Goal: Communication & Community: Participate in discussion

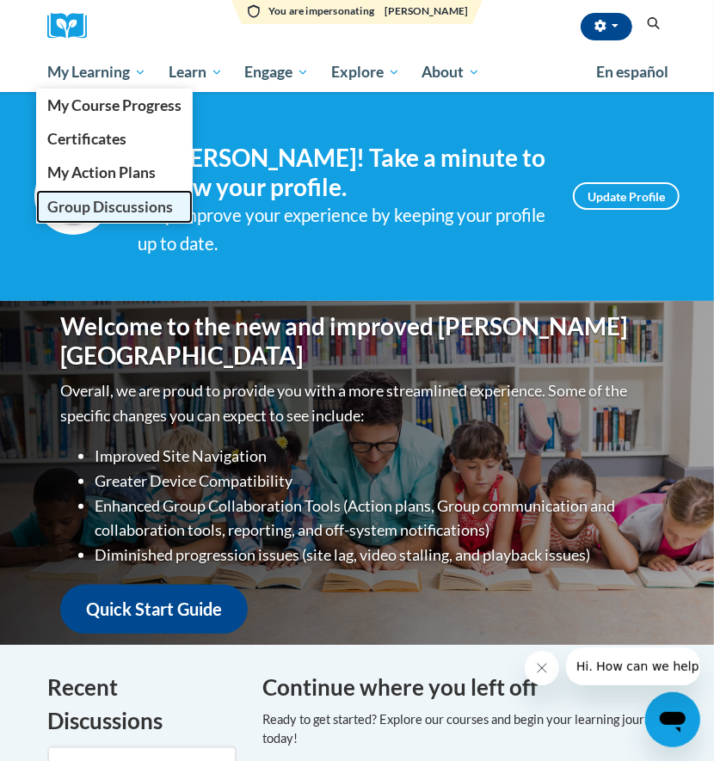
click at [91, 201] on span "Group Discussions" at bounding box center [110, 207] width 126 height 18
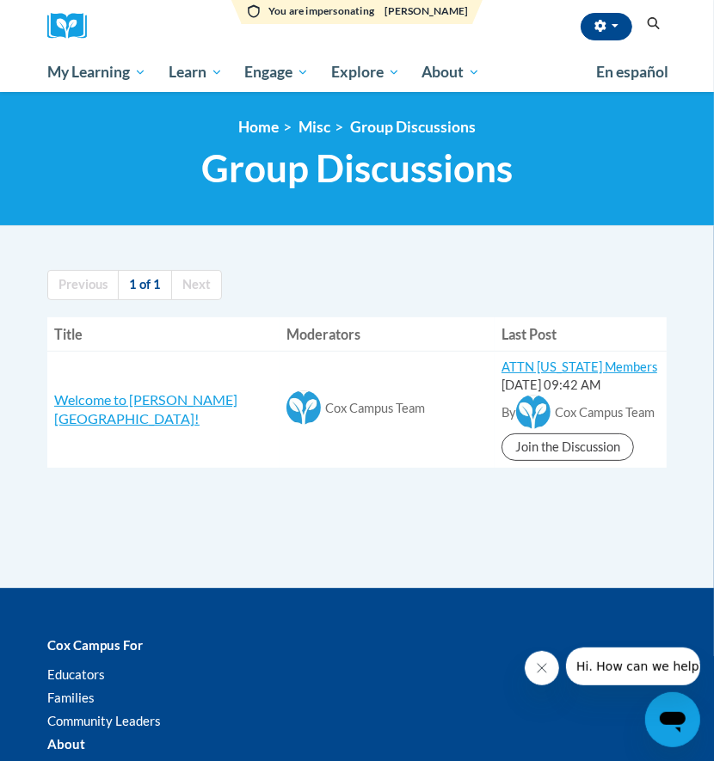
click at [249, 521] on div "Start New Discussion Previous 1 of 1 Next Title Moderators Last Post Welcome to…" at bounding box center [356, 420] width 645 height 336
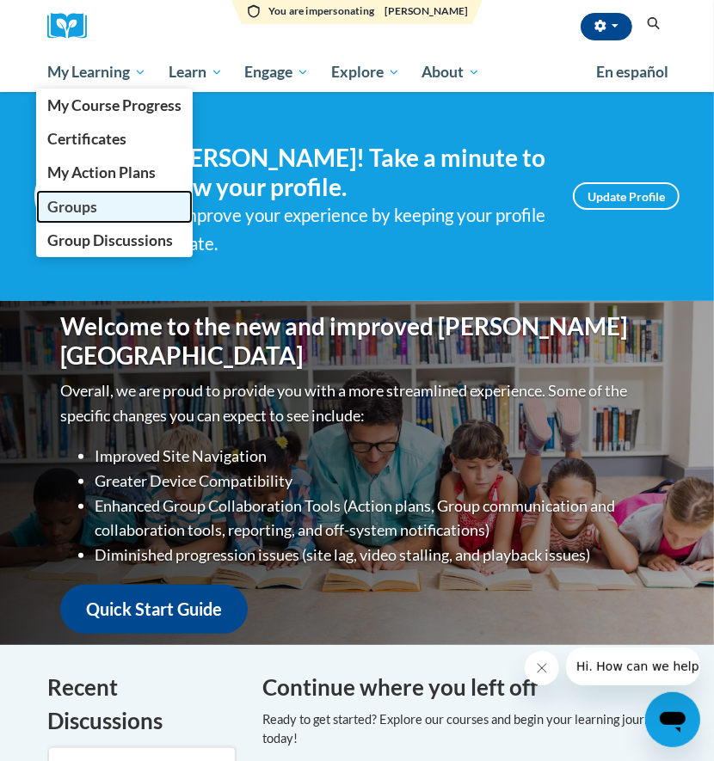
click at [59, 215] on span "Groups" at bounding box center [72, 207] width 50 height 18
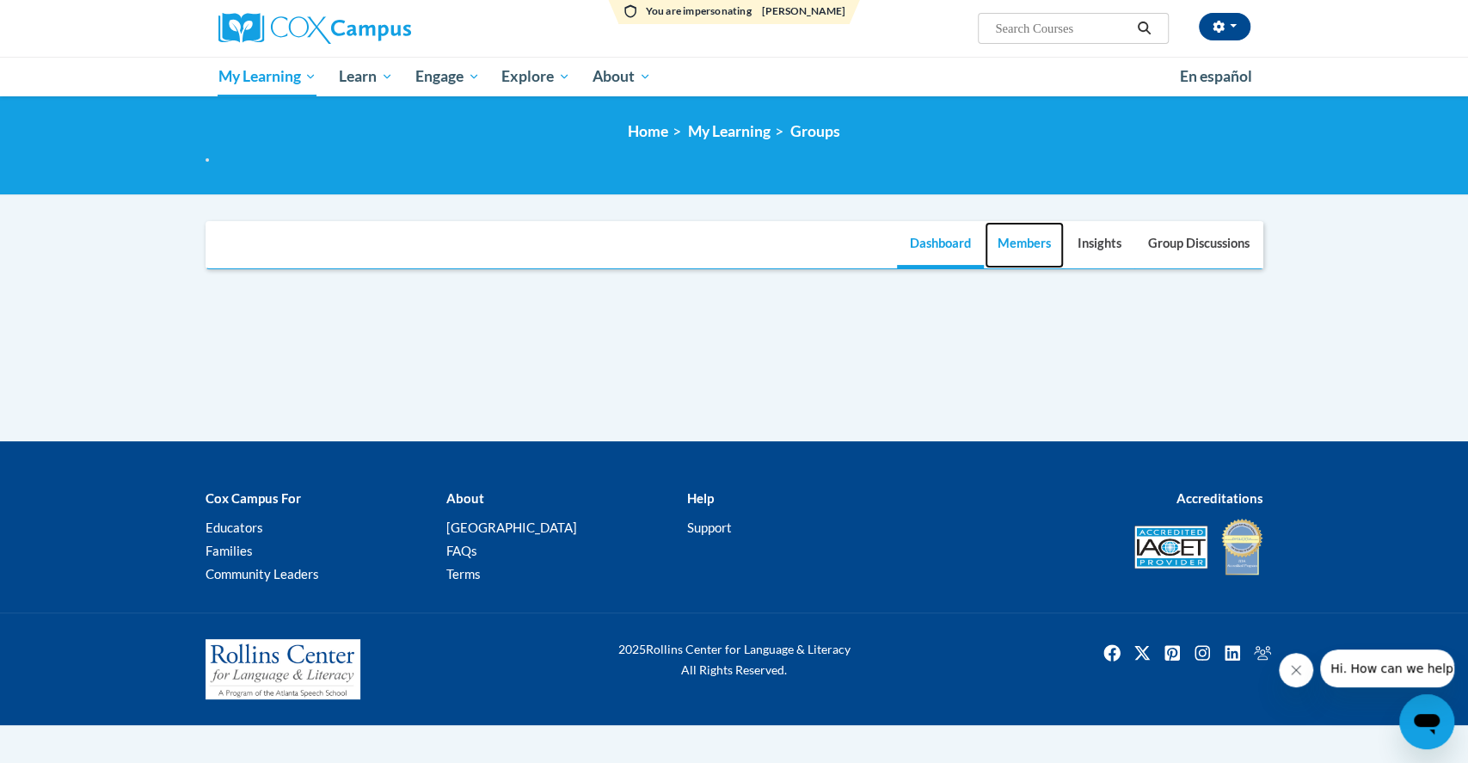
click at [713, 261] on link "Members" at bounding box center [1024, 245] width 79 height 46
click at [1034, 247] on link "Members" at bounding box center [1024, 245] width 79 height 46
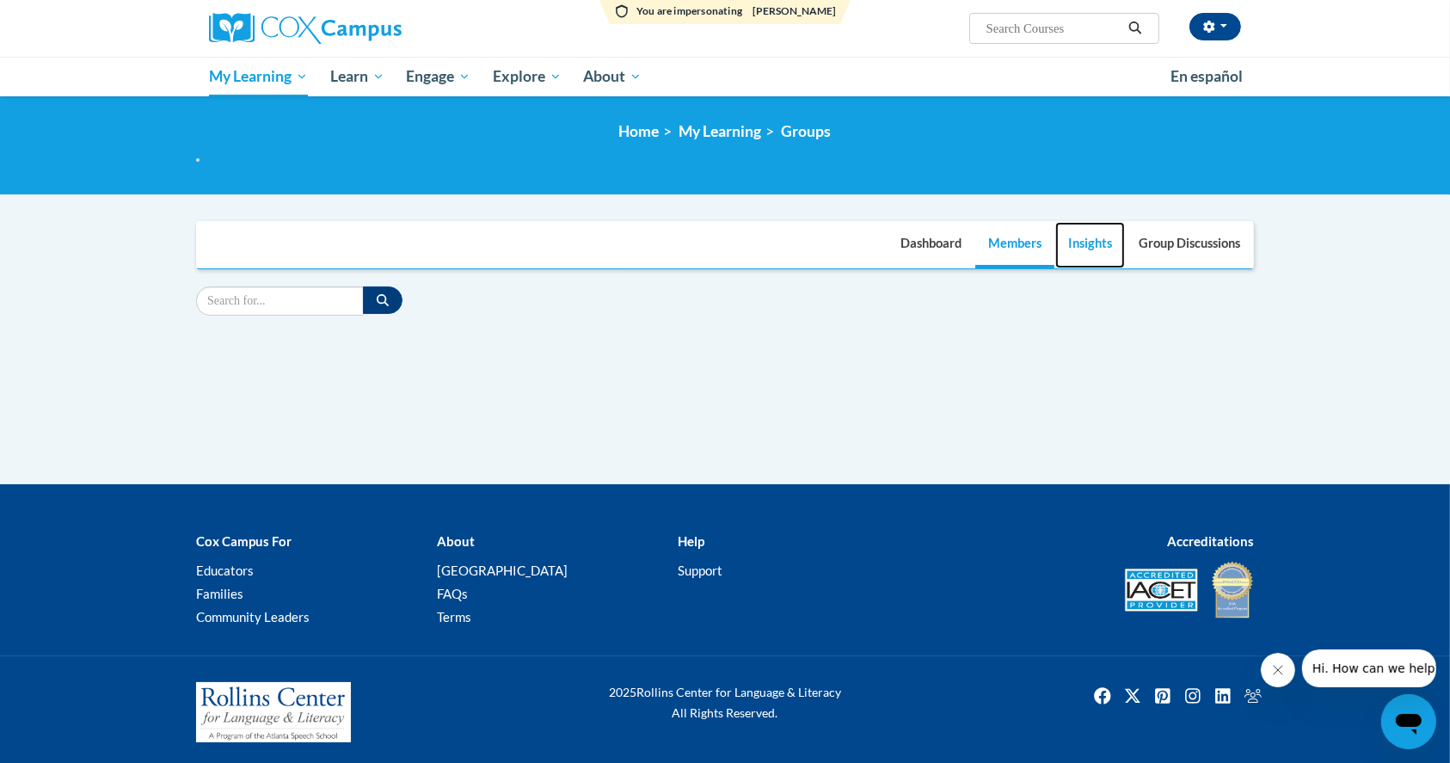
click at [1078, 246] on link "Insights" at bounding box center [1090, 245] width 70 height 46
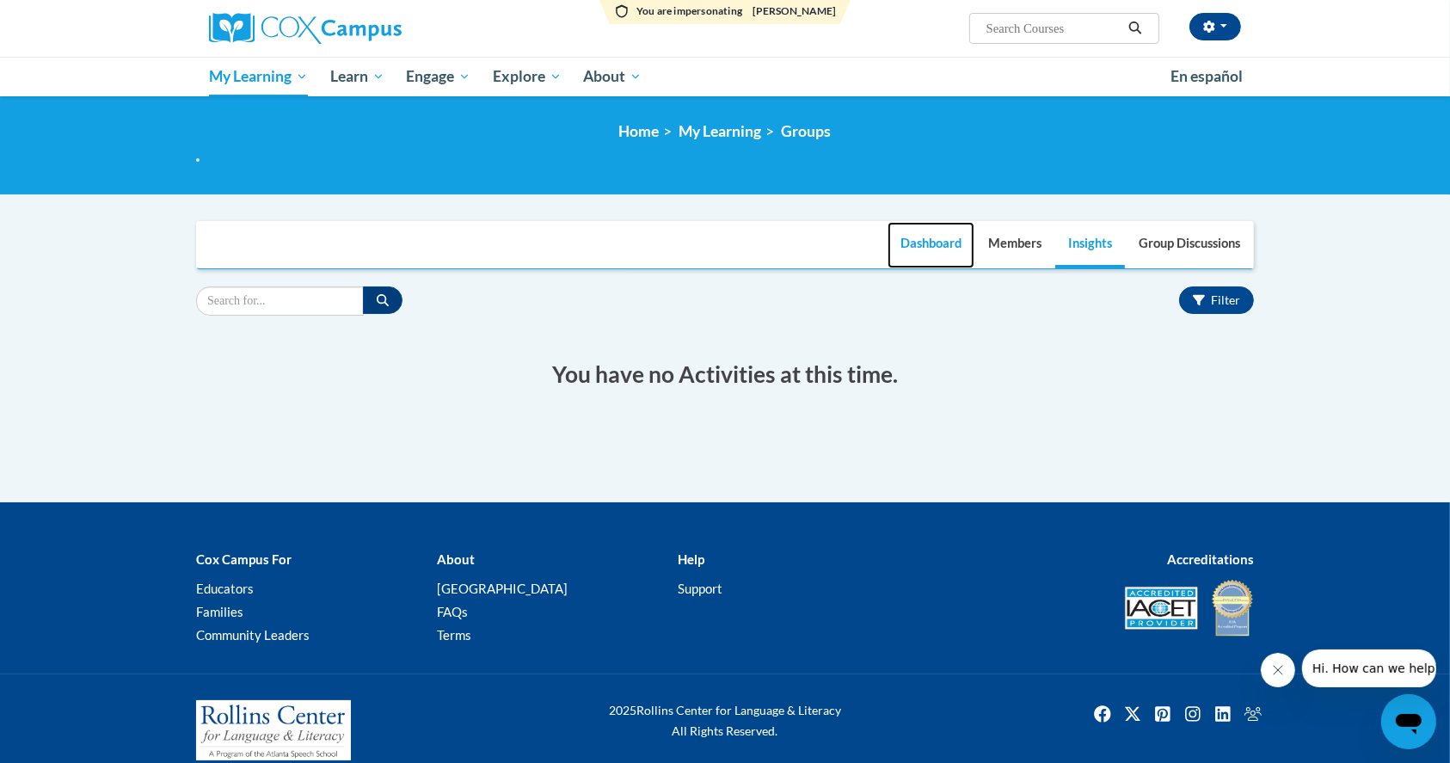
click at [949, 238] on link "Dashboard" at bounding box center [931, 245] width 87 height 46
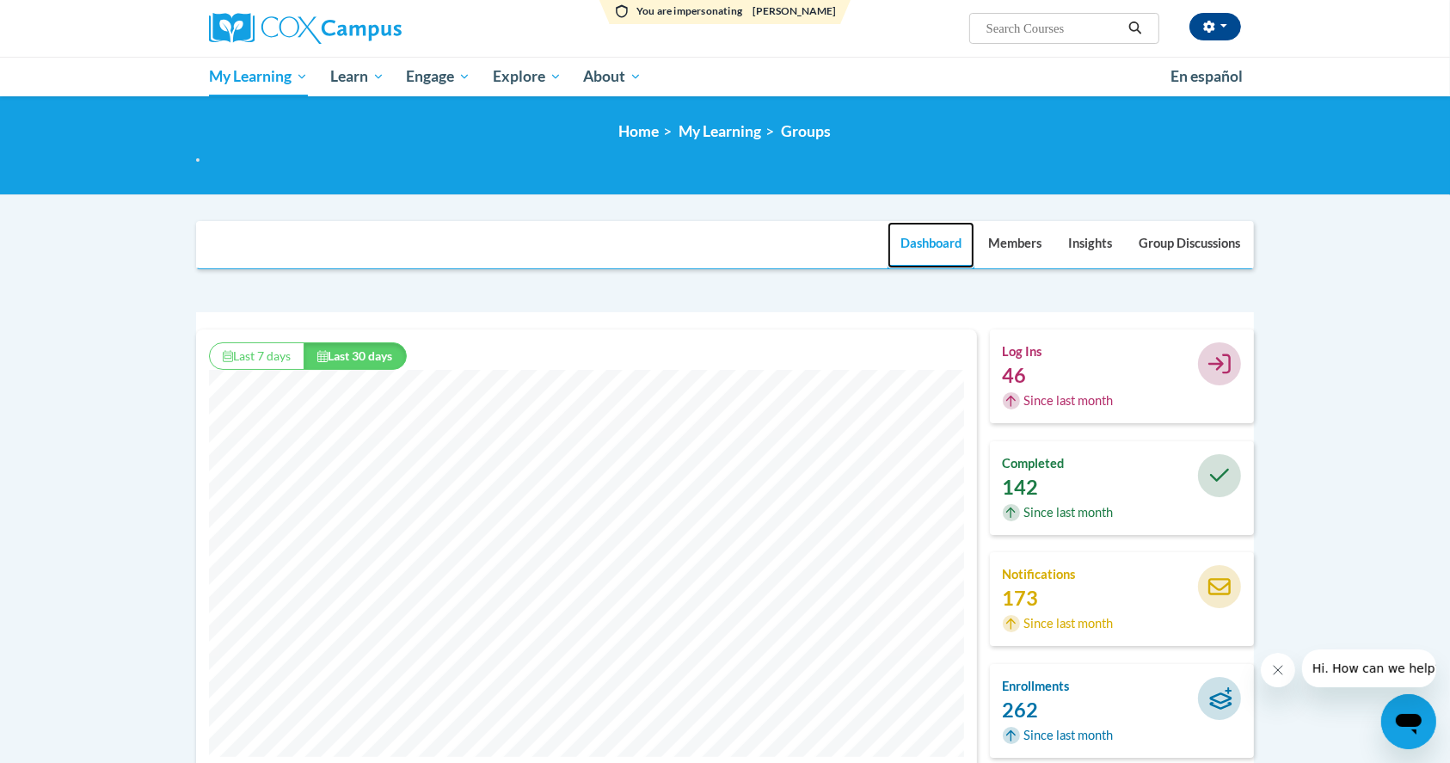
scroll to position [440, 780]
click at [1021, 249] on link "Members" at bounding box center [1014, 245] width 79 height 46
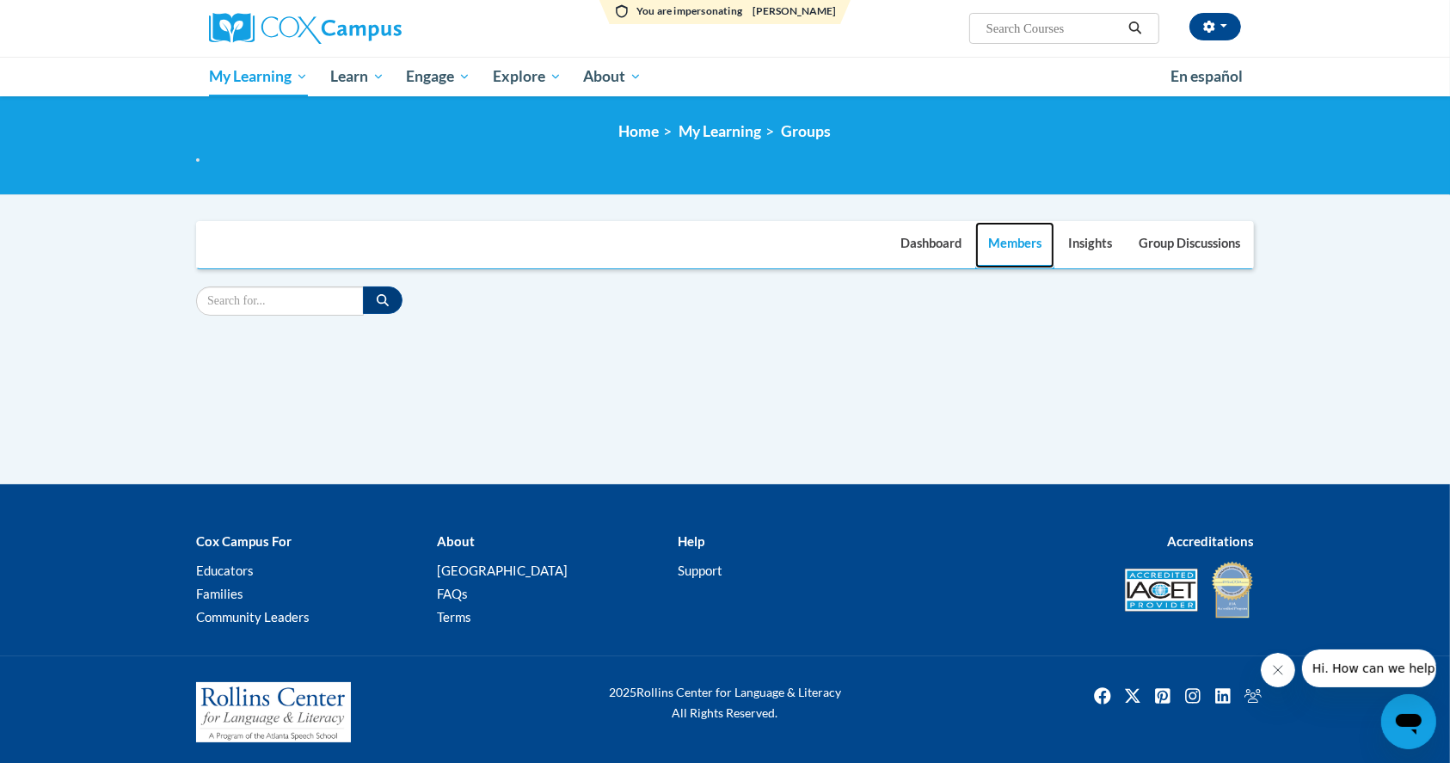
click at [1018, 244] on link "Members" at bounding box center [1014, 245] width 79 height 46
click at [1080, 250] on link "Insights" at bounding box center [1090, 245] width 70 height 46
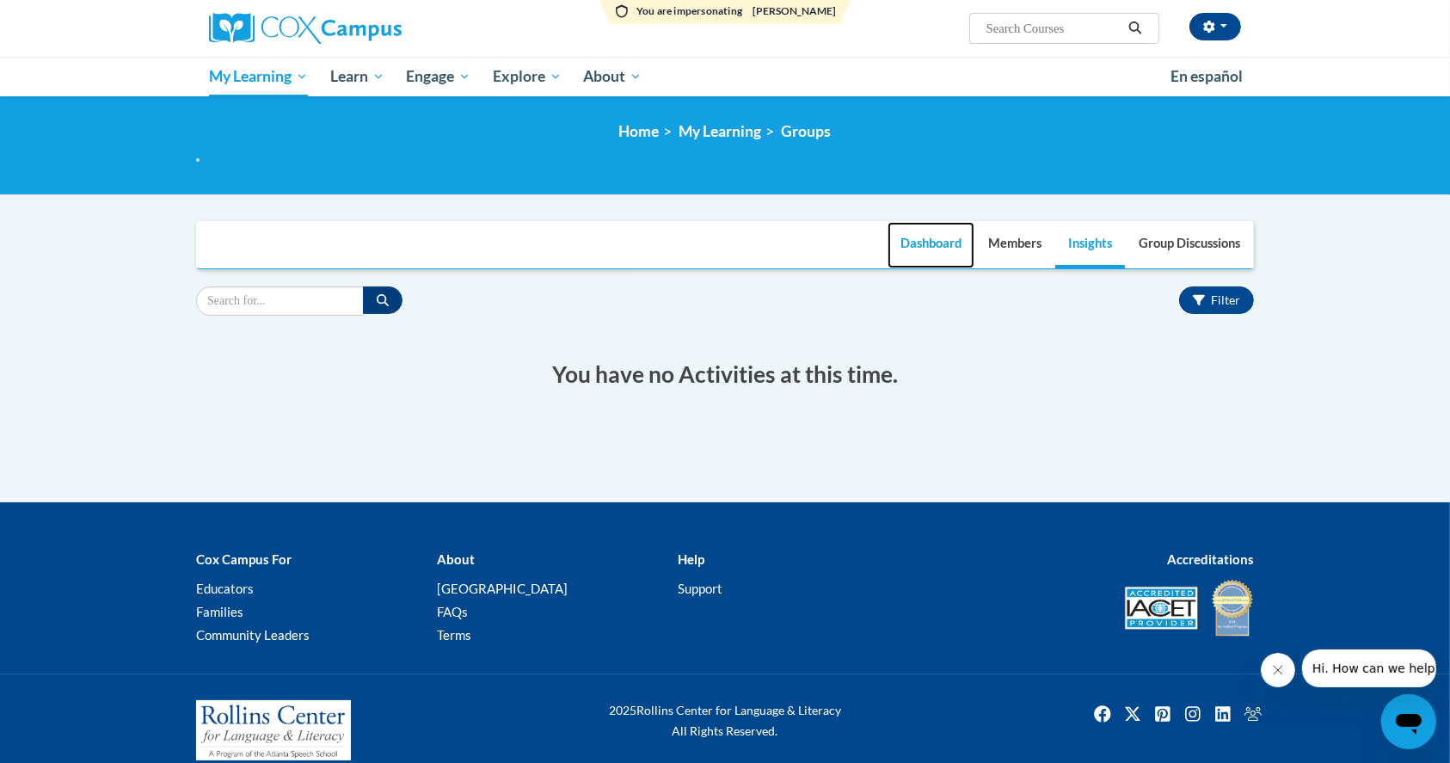
click at [937, 244] on link "Dashboard" at bounding box center [931, 245] width 87 height 46
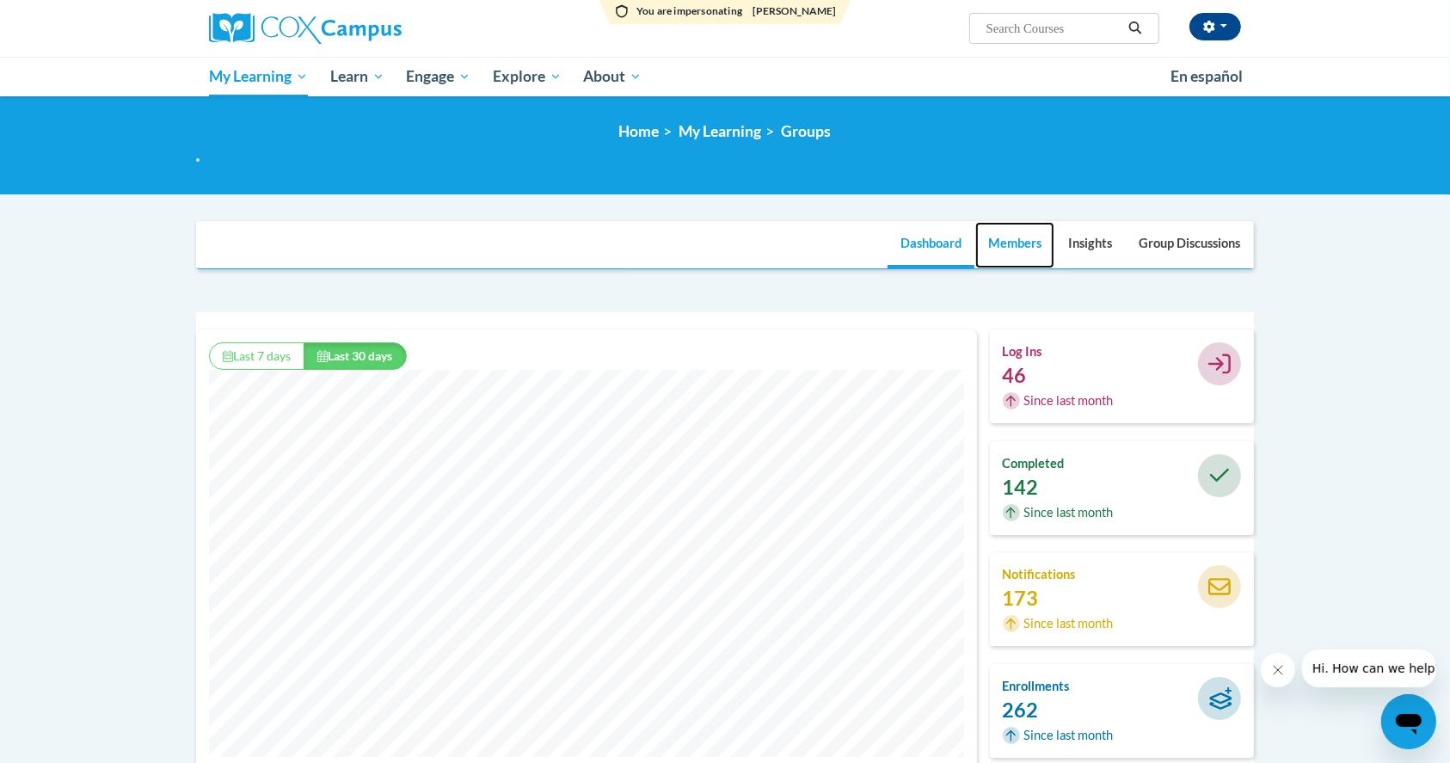
click at [998, 246] on link "Members" at bounding box center [1014, 245] width 79 height 46
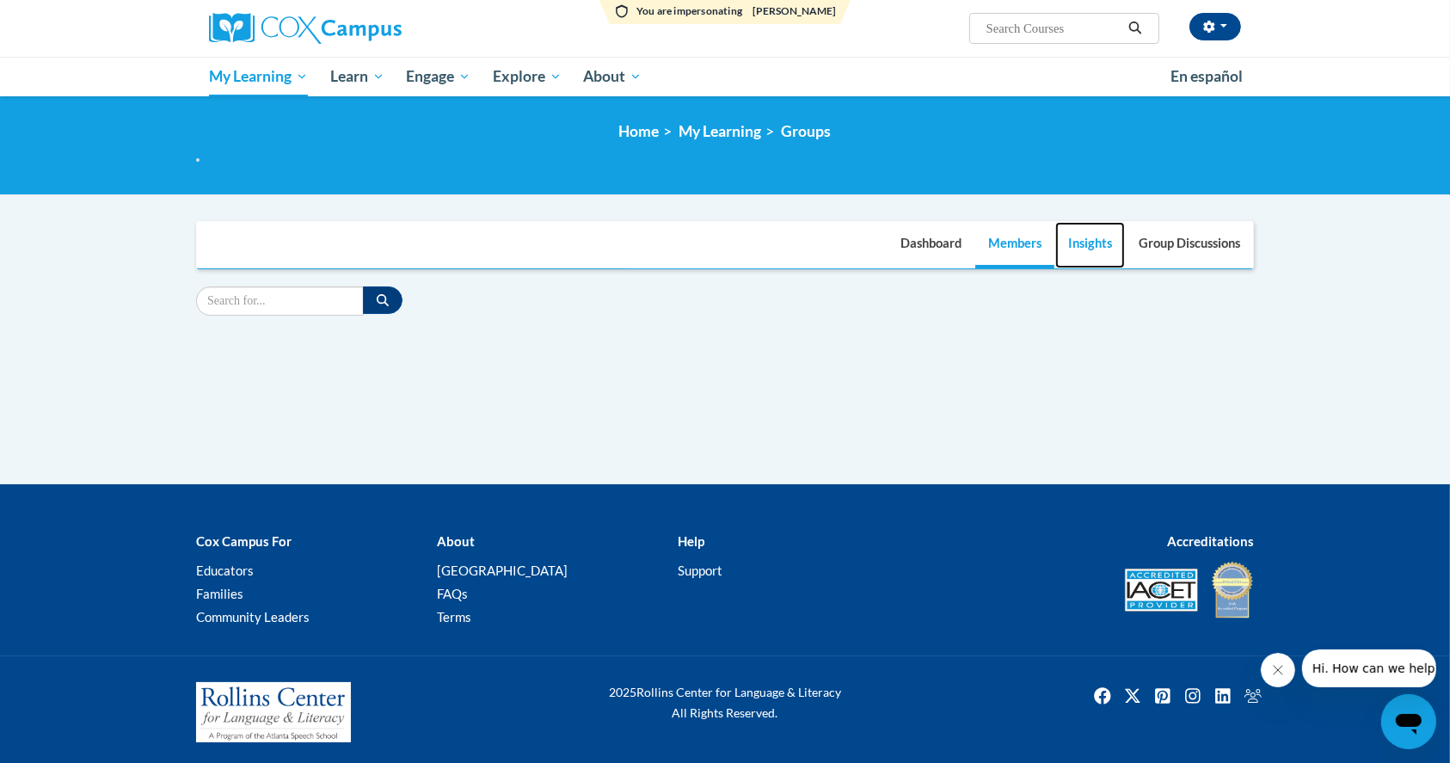
click at [1094, 245] on link "Insights" at bounding box center [1090, 245] width 70 height 46
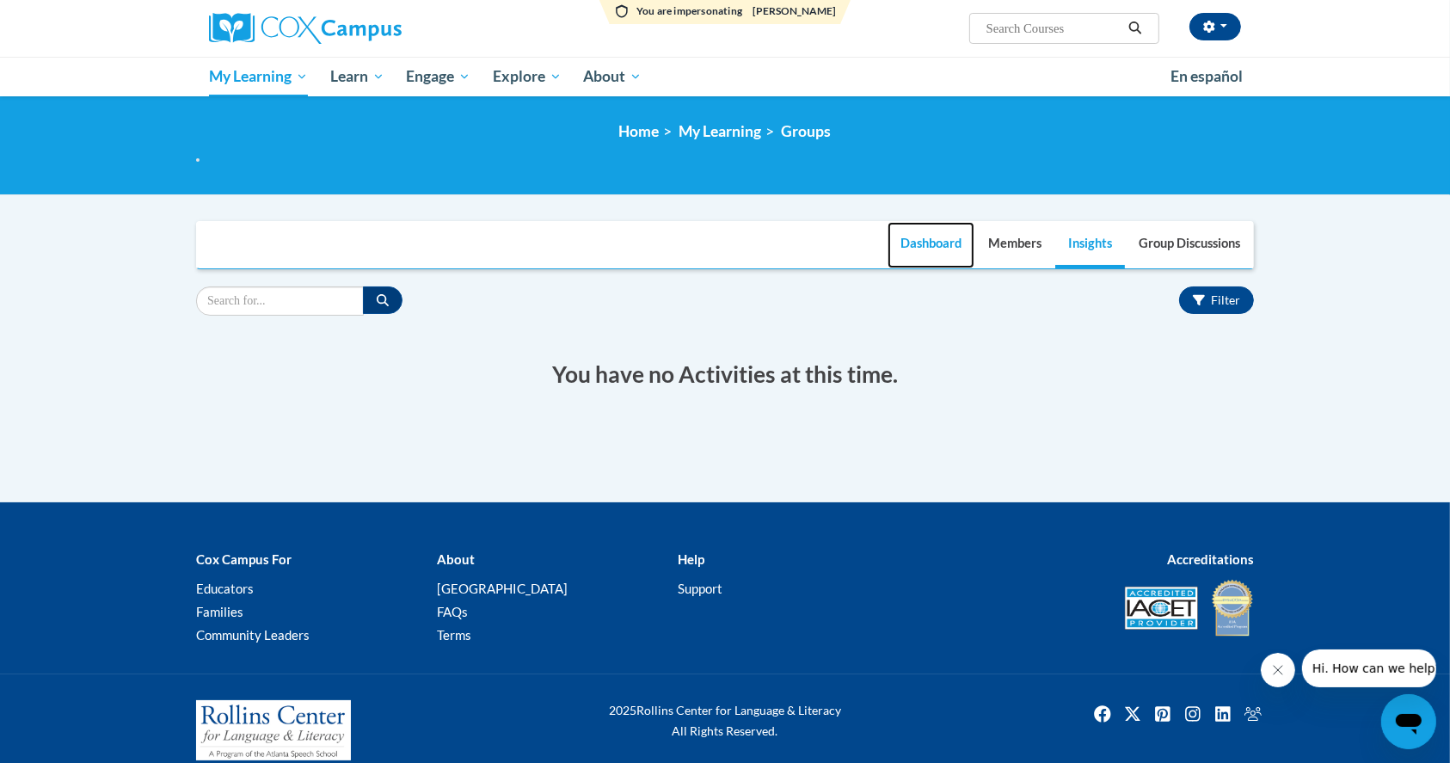
click at [939, 244] on link "Dashboard" at bounding box center [931, 245] width 87 height 46
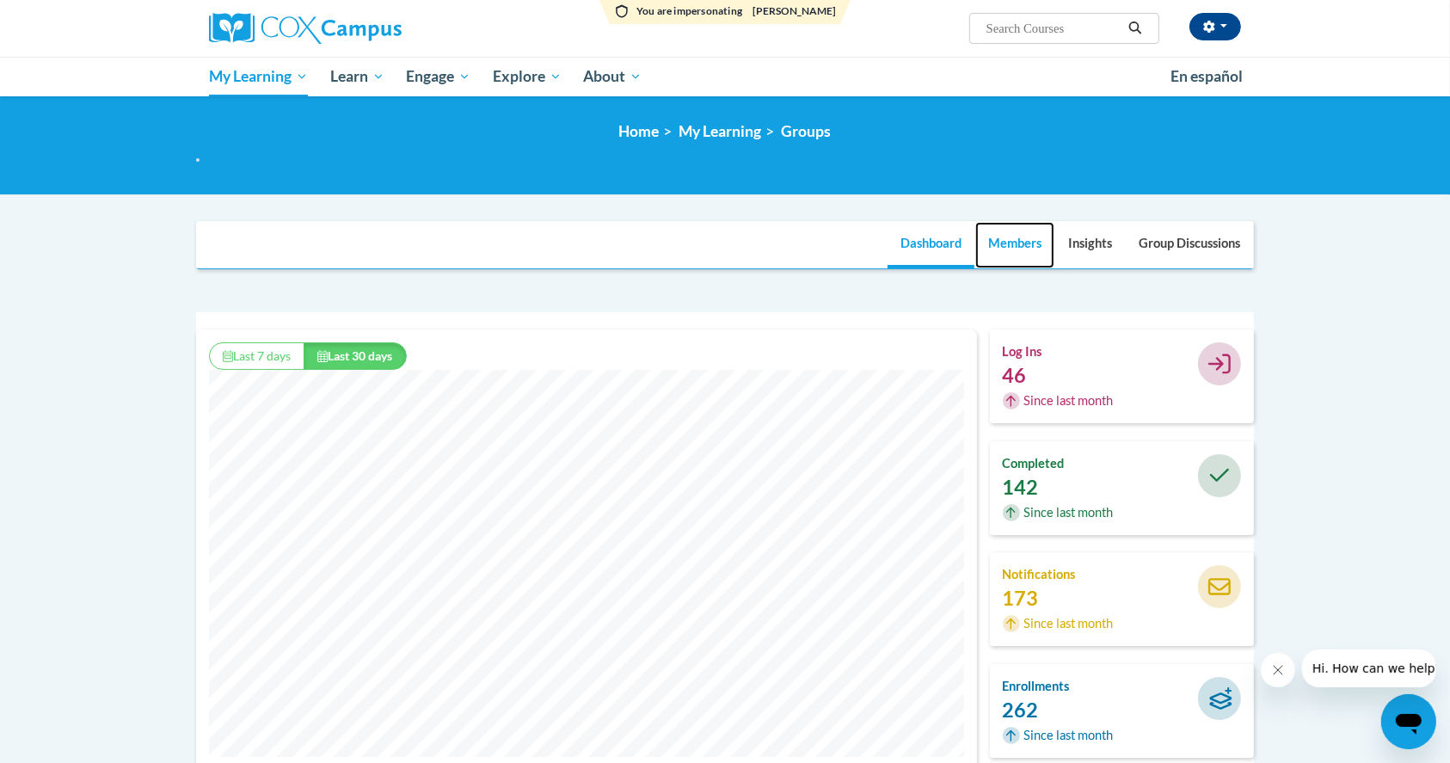
click at [994, 248] on link "Members" at bounding box center [1014, 245] width 79 height 46
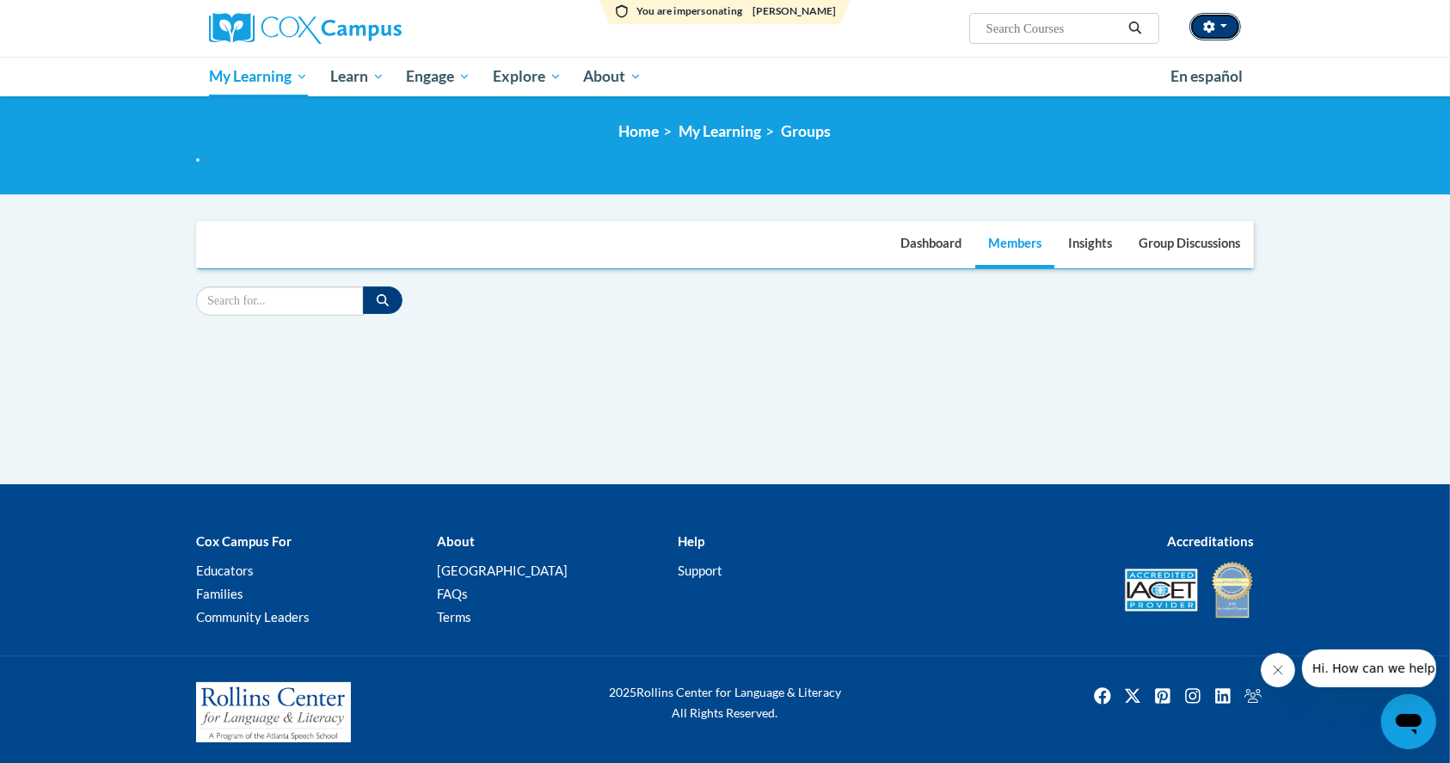
click at [1227, 24] on button "button" at bounding box center [1215, 27] width 52 height 28
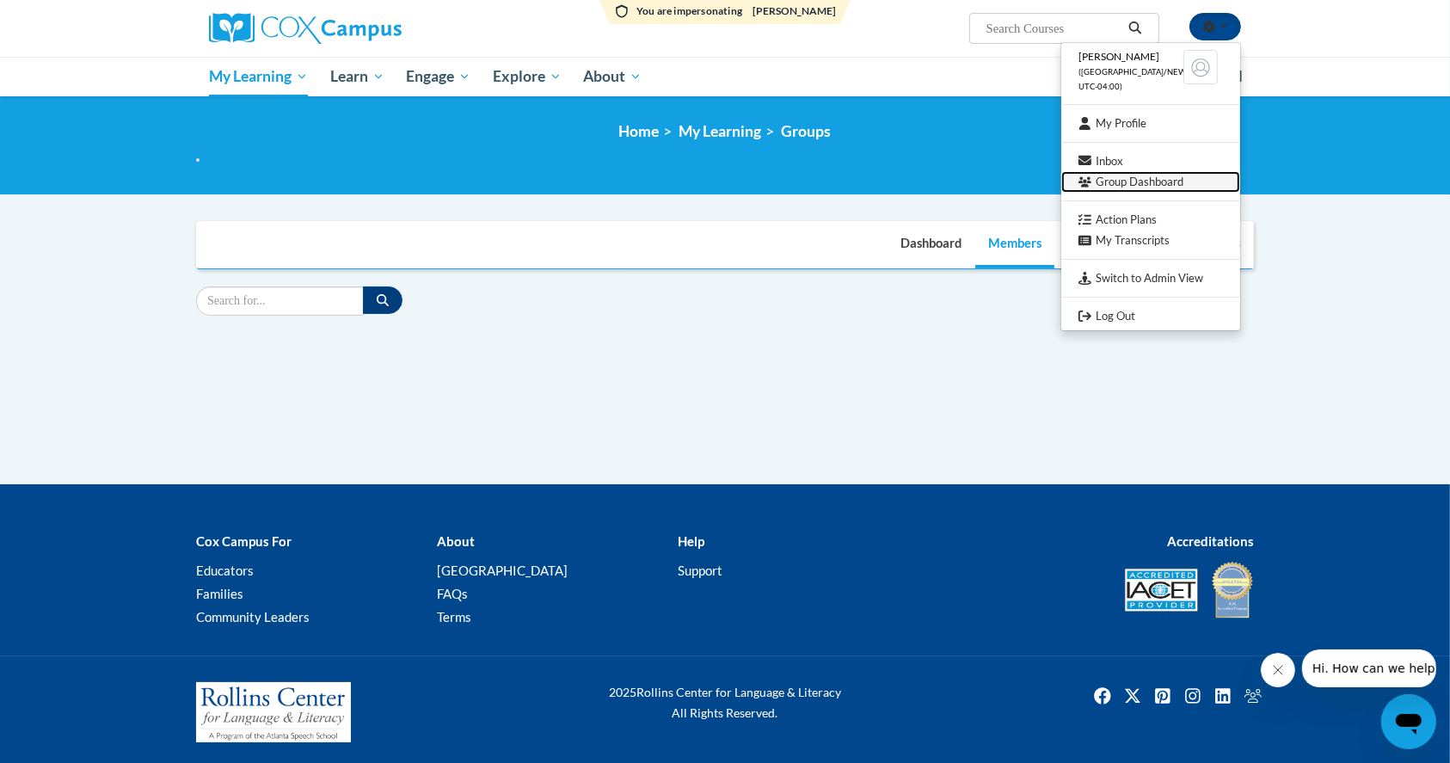
click at [1152, 181] on link "Group Dashboard" at bounding box center [1150, 182] width 179 height 22
